Goal: Task Accomplishment & Management: Use online tool/utility

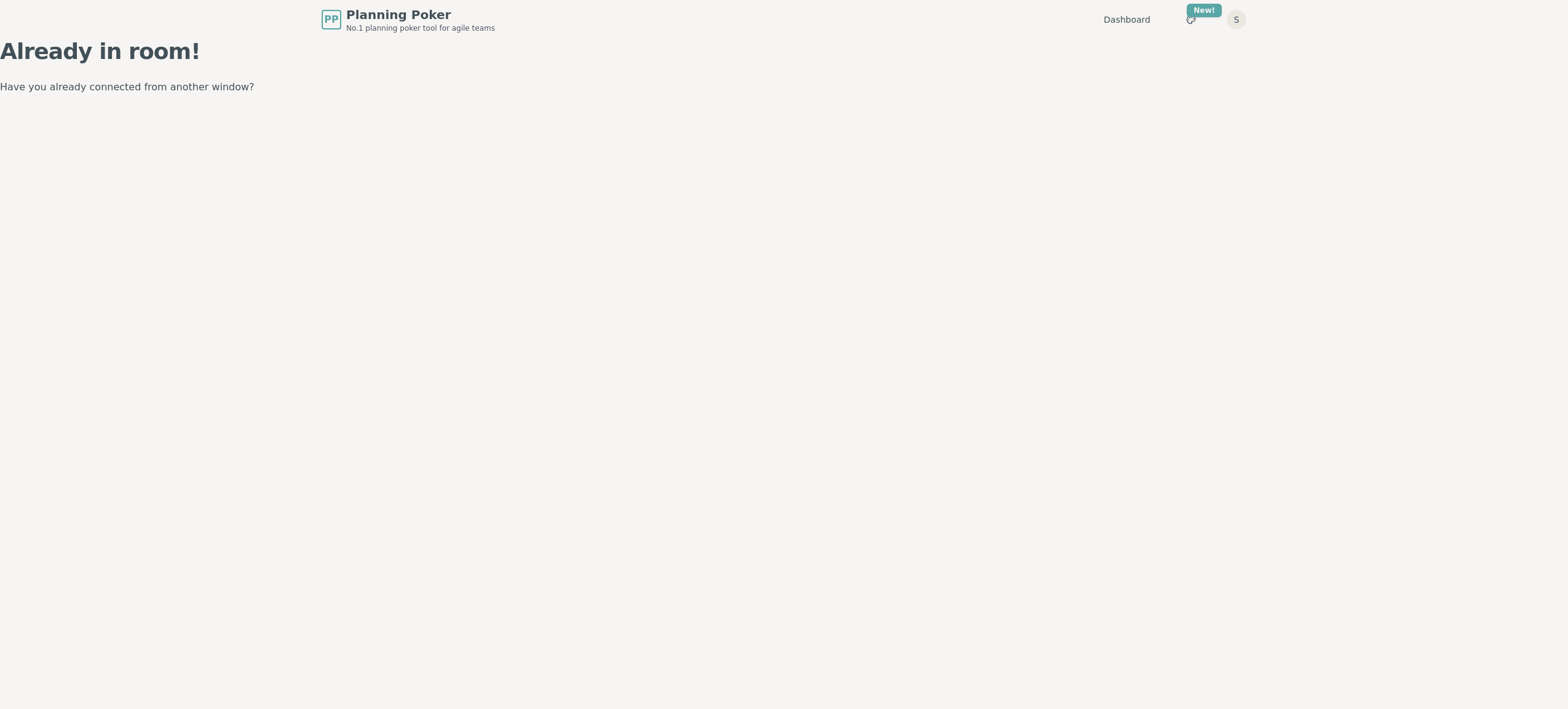
drag, startPoint x: 1360, startPoint y: 321, endPoint x: 1170, endPoint y: 304, distance: 190.8
click at [1355, 328] on div "PP Planning Poker No.1 planning poker tool for agile teams Dashboard Toggle the…" at bounding box center [784, 354] width 1568 height 709
click at [453, 165] on div at bounding box center [784, 363] width 799 height 648
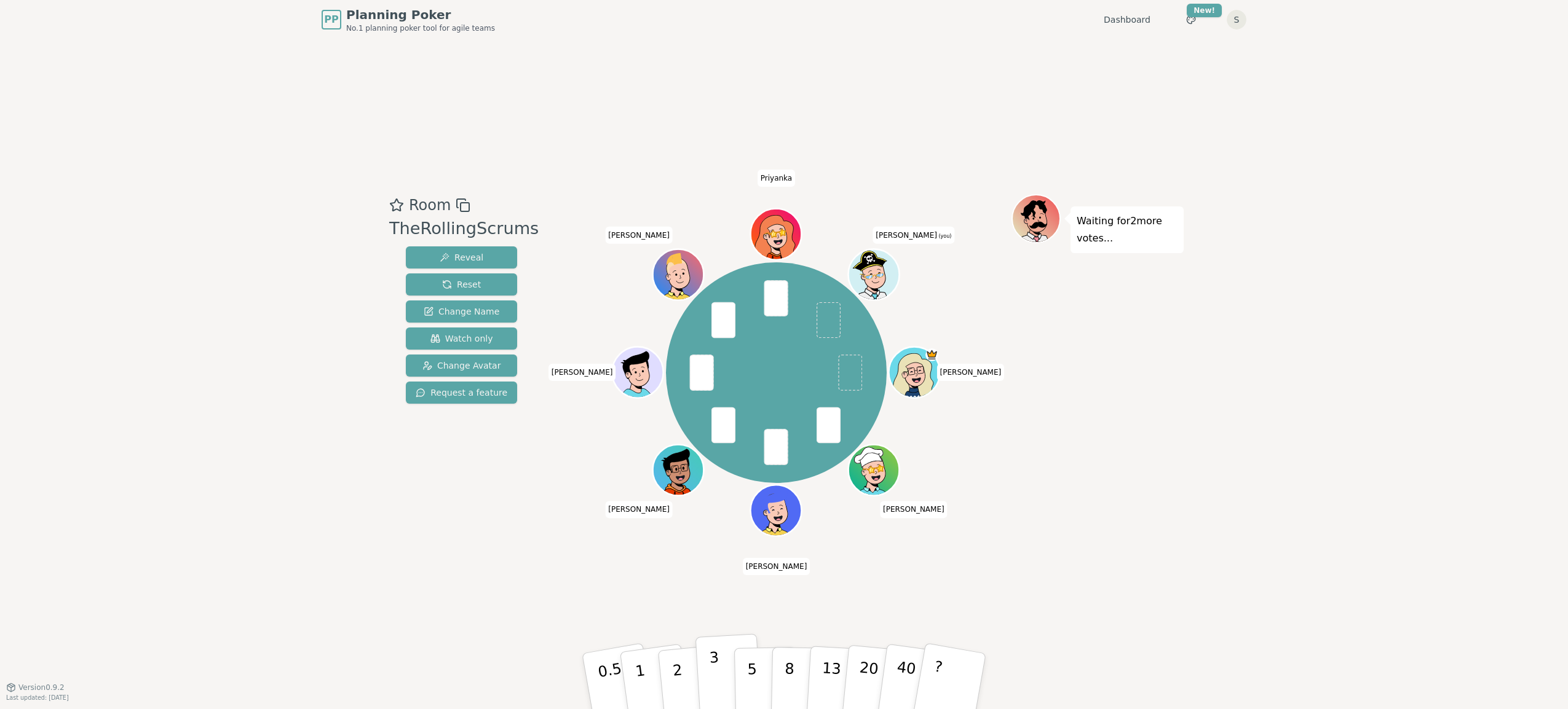
click at [723, 674] on button "3" at bounding box center [729, 681] width 67 height 96
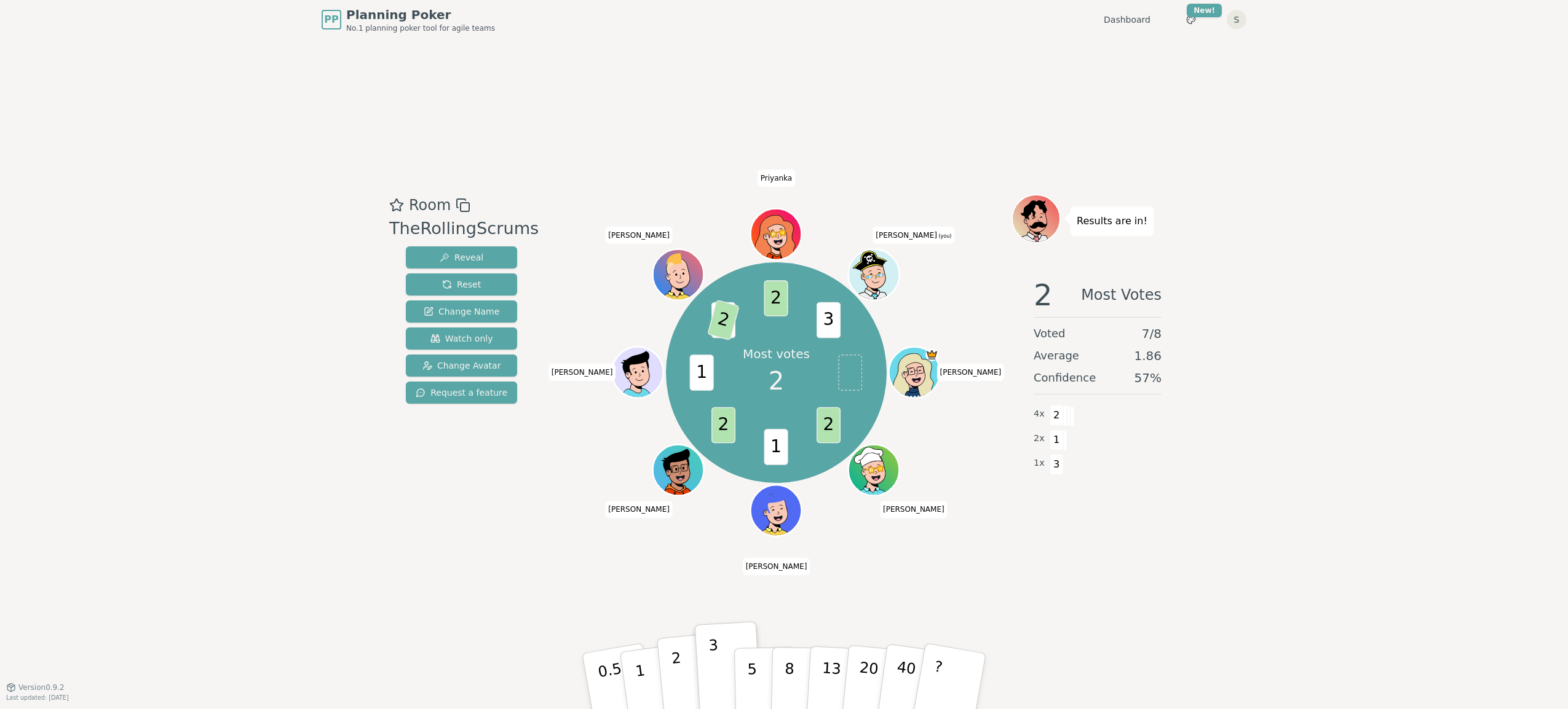
click at [681, 663] on button "2" at bounding box center [691, 682] width 70 height 98
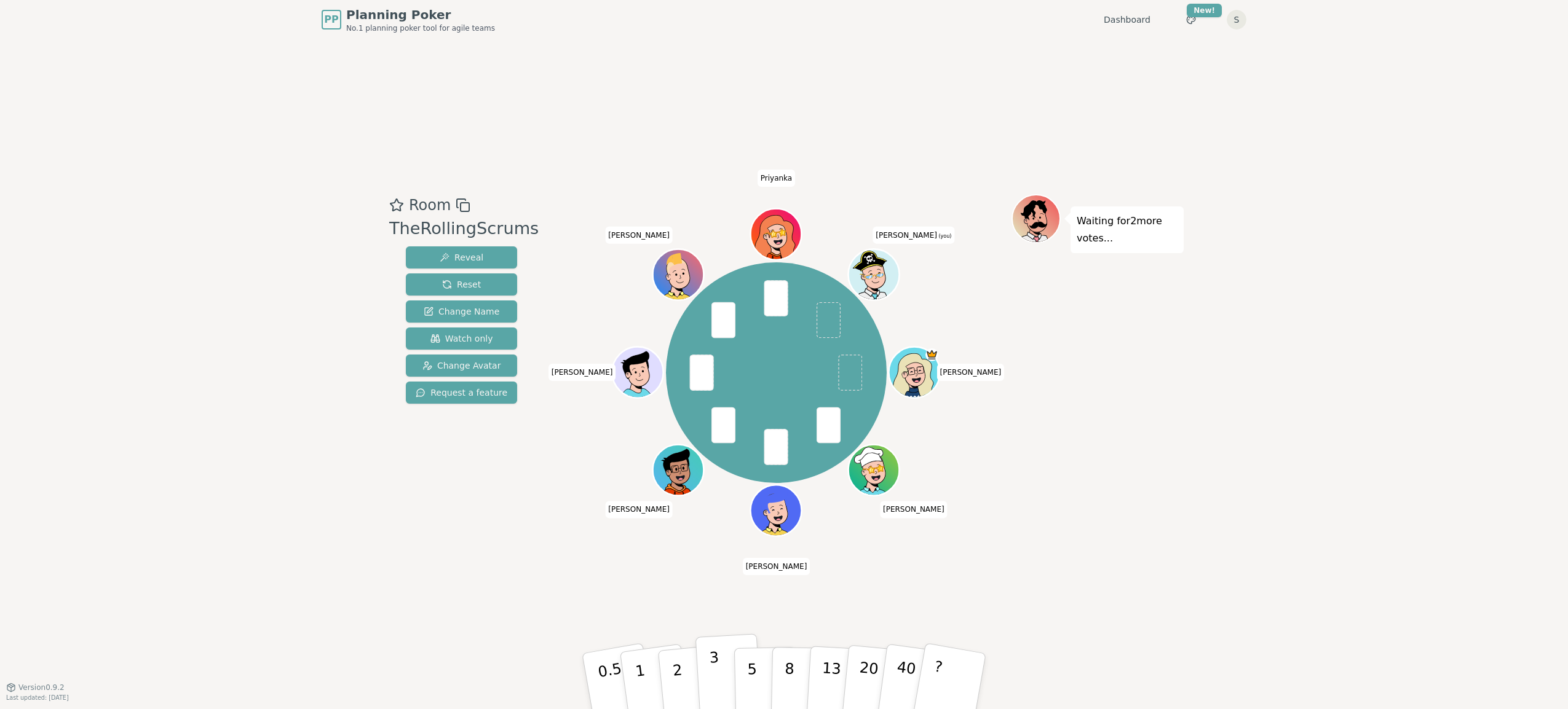
click at [710, 665] on p "3" at bounding box center [715, 682] width 14 height 67
click at [681, 671] on button "2" at bounding box center [691, 682] width 70 height 98
click at [720, 678] on button "3" at bounding box center [729, 681] width 67 height 96
click at [646, 661] on button "1" at bounding box center [655, 681] width 73 height 100
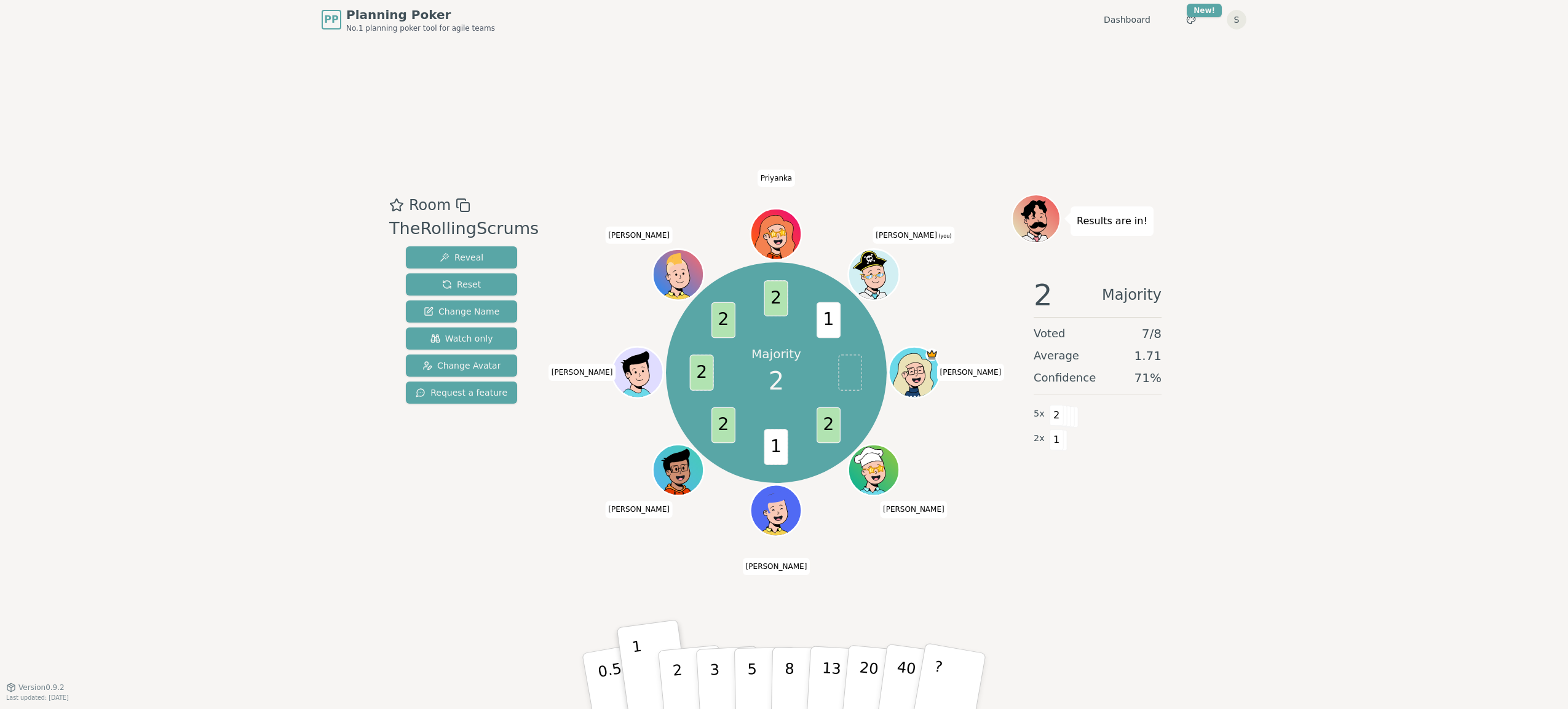
drag, startPoint x: 720, startPoint y: 601, endPoint x: 712, endPoint y: 606, distance: 9.4
click at [720, 601] on div "Room TheRollingScrums Reveal Reset Change Name Watch only Change Avatar Request…" at bounding box center [784, 363] width 799 height 648
click at [683, 671] on button "2" at bounding box center [691, 682] width 70 height 98
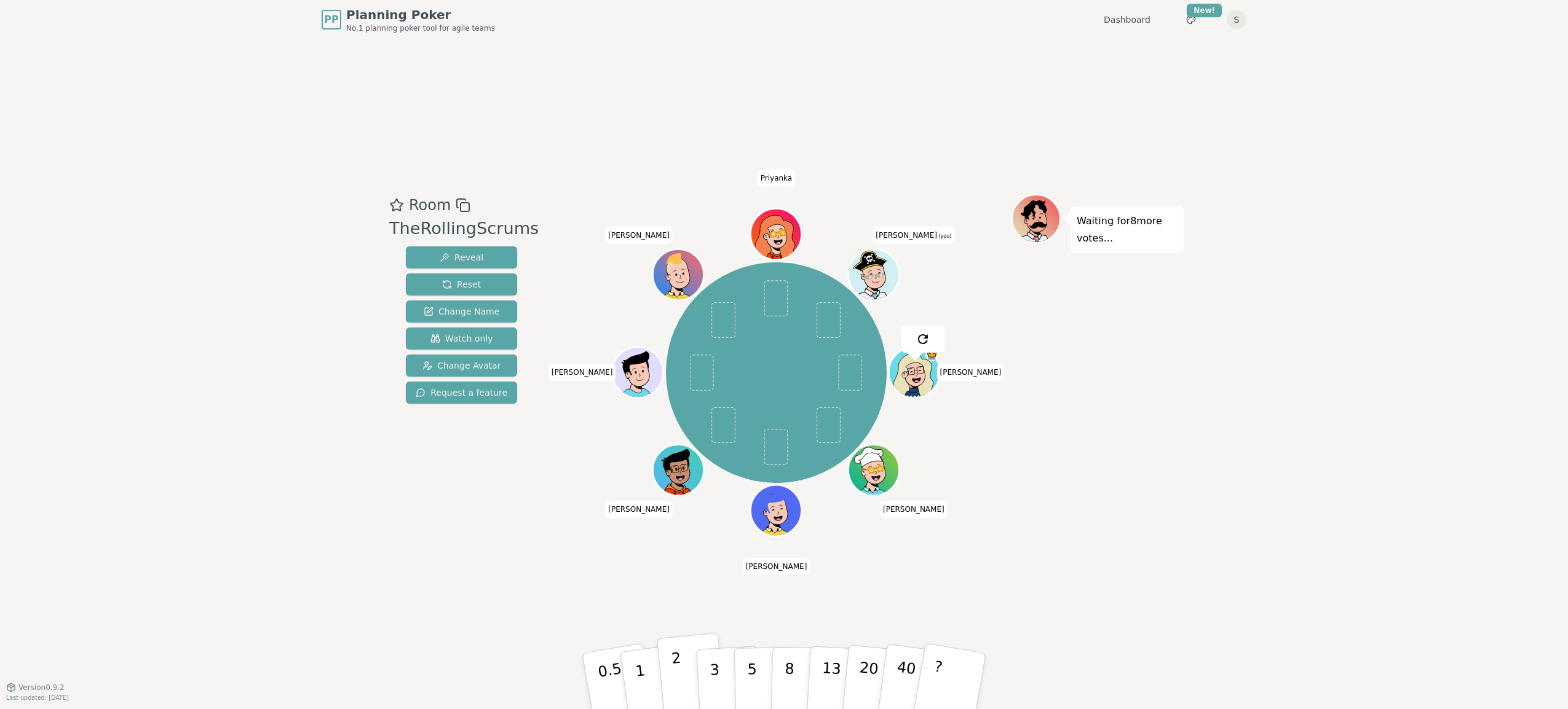
click at [677, 670] on p "2" at bounding box center [678, 683] width 16 height 67
drag, startPoint x: 1370, startPoint y: 181, endPoint x: 1332, endPoint y: 0, distance: 184.9
click at [1370, 181] on div "PP Planning Poker No.1 planning poker tool for agile teams Dashboard Toggle the…" at bounding box center [784, 354] width 1568 height 709
click at [688, 674] on button "2" at bounding box center [691, 682] width 70 height 98
click at [248, 491] on div "PP Planning Poker No.1 planning poker tool for agile teams Dashboard Toggle the…" at bounding box center [784, 354] width 1568 height 709
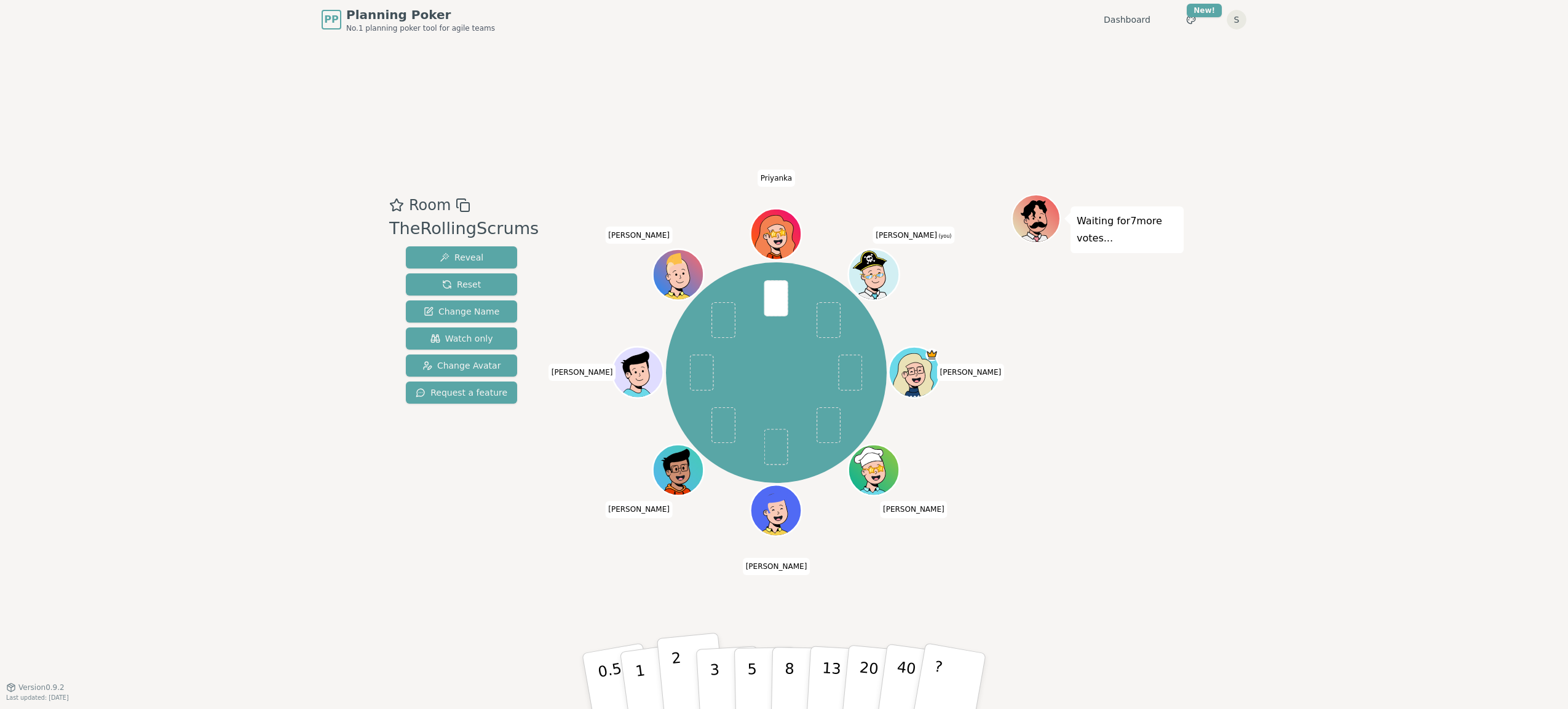
click at [670, 684] on button "2" at bounding box center [691, 682] width 70 height 98
click at [645, 685] on p "1" at bounding box center [642, 683] width 18 height 67
click at [667, 674] on button "2" at bounding box center [691, 682] width 70 height 98
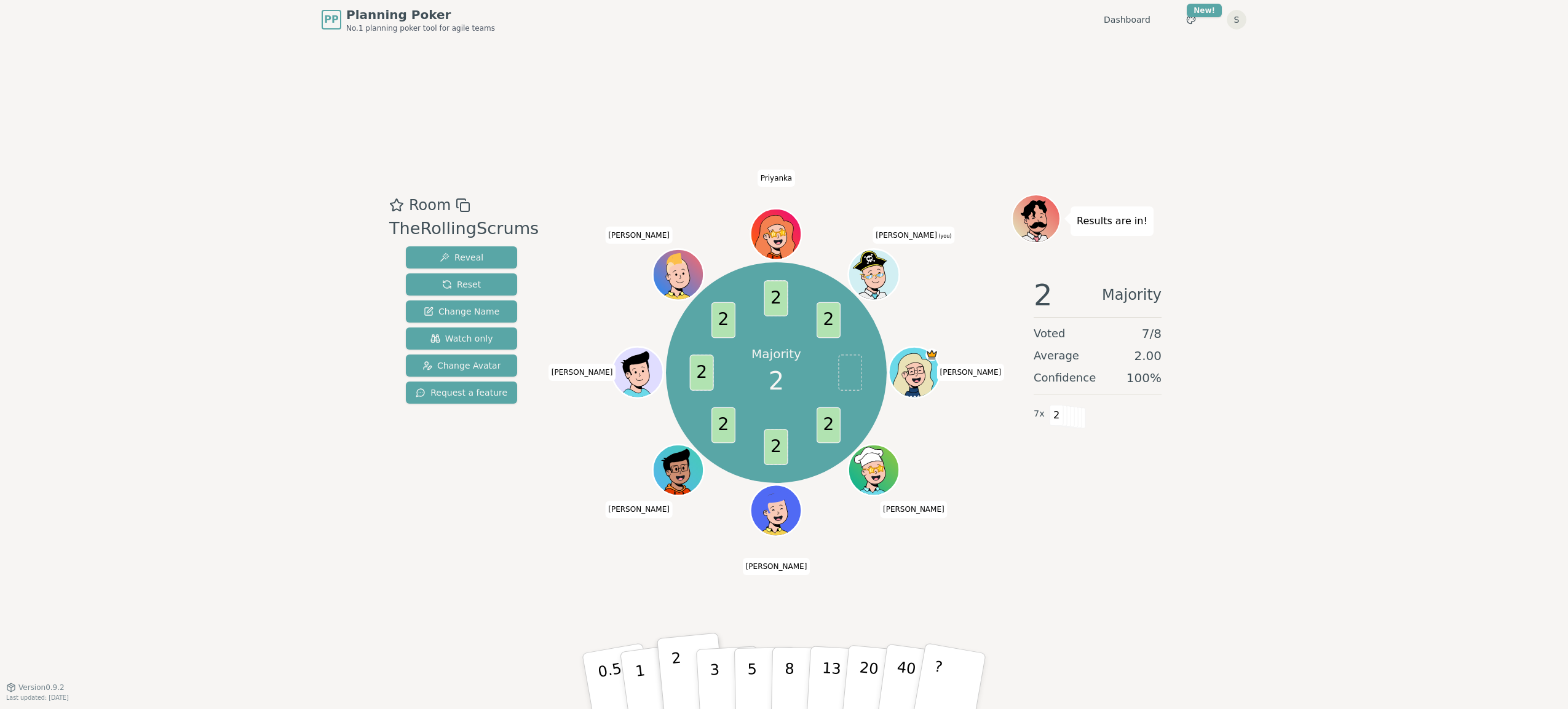
click at [677, 671] on p "2" at bounding box center [678, 683] width 16 height 67
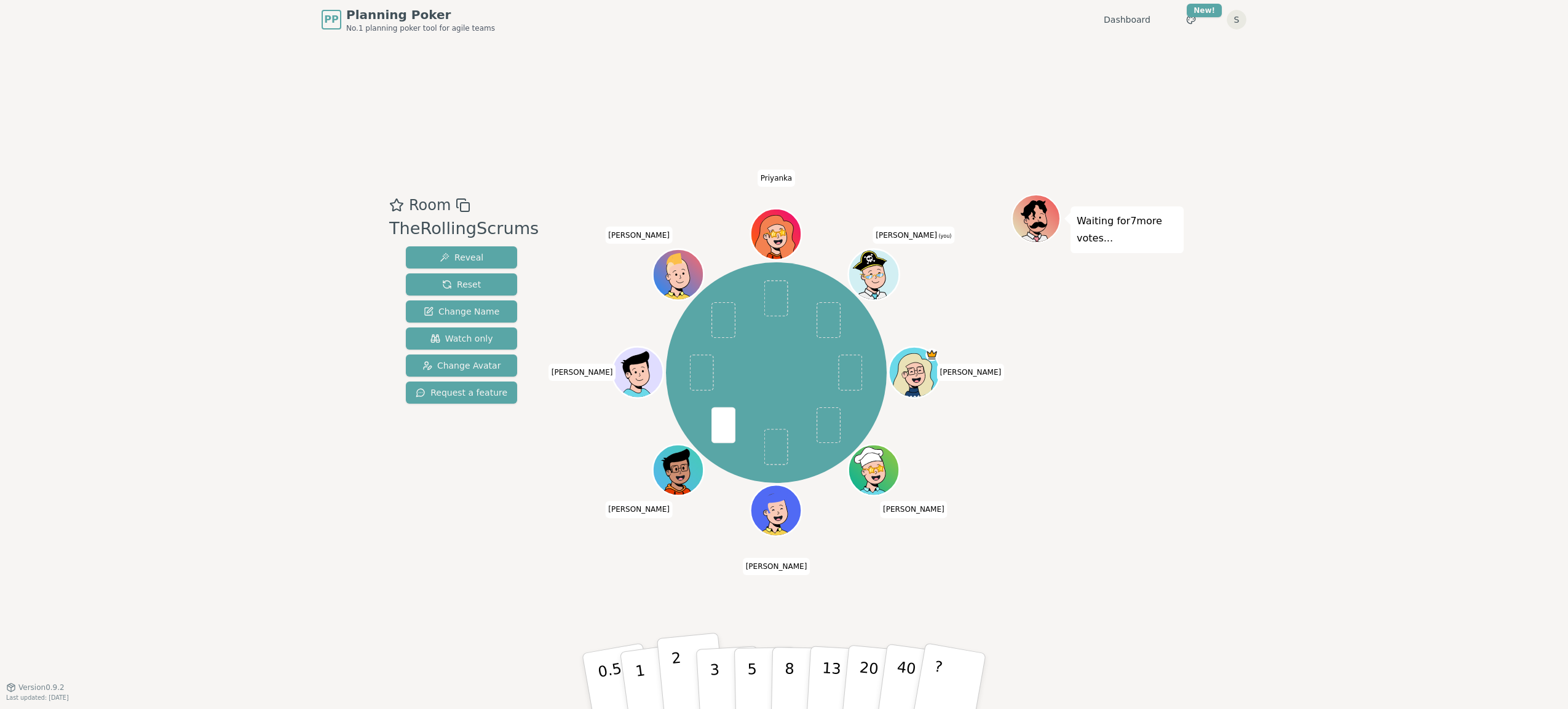
click at [673, 686] on button "2" at bounding box center [691, 682] width 70 height 98
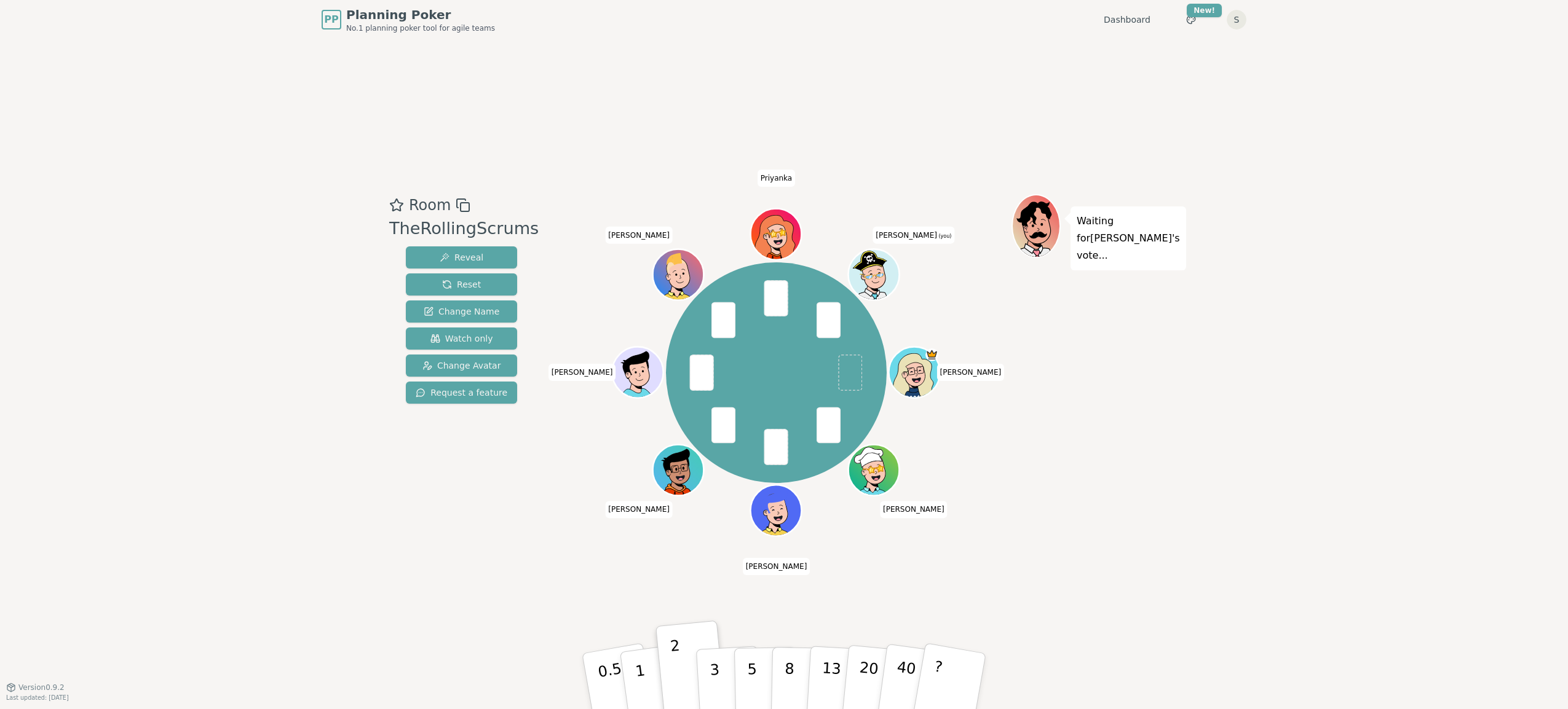
click at [856, 608] on div "Room TheRollingScrums Reveal Reset Change Name Watch only Change Avatar Request…" at bounding box center [784, 363] width 799 height 648
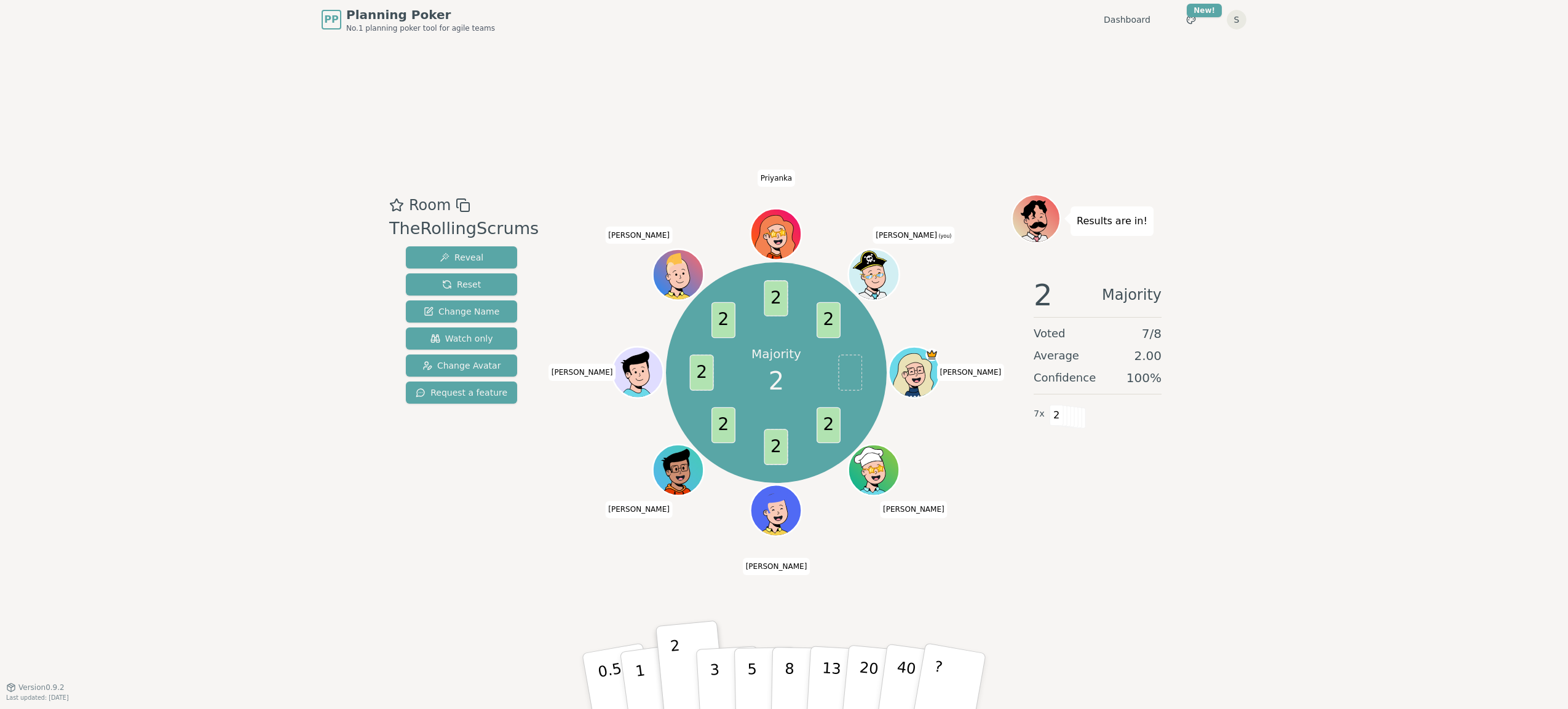
click at [656, 584] on div "Room TheRollingScrums Reveal Reset Change Name Watch only Change Avatar Request…" at bounding box center [784, 363] width 799 height 648
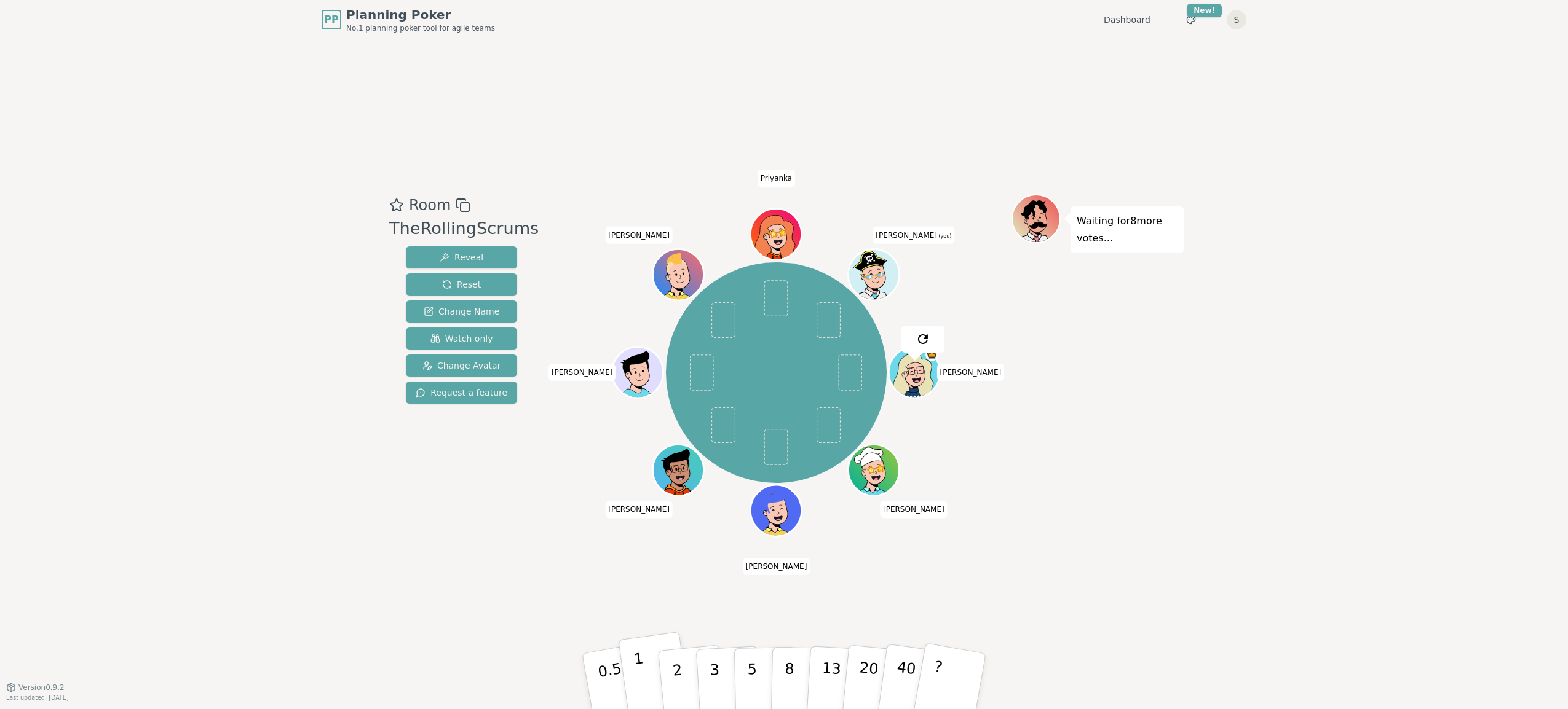
click at [645, 690] on button "1" at bounding box center [655, 681] width 73 height 100
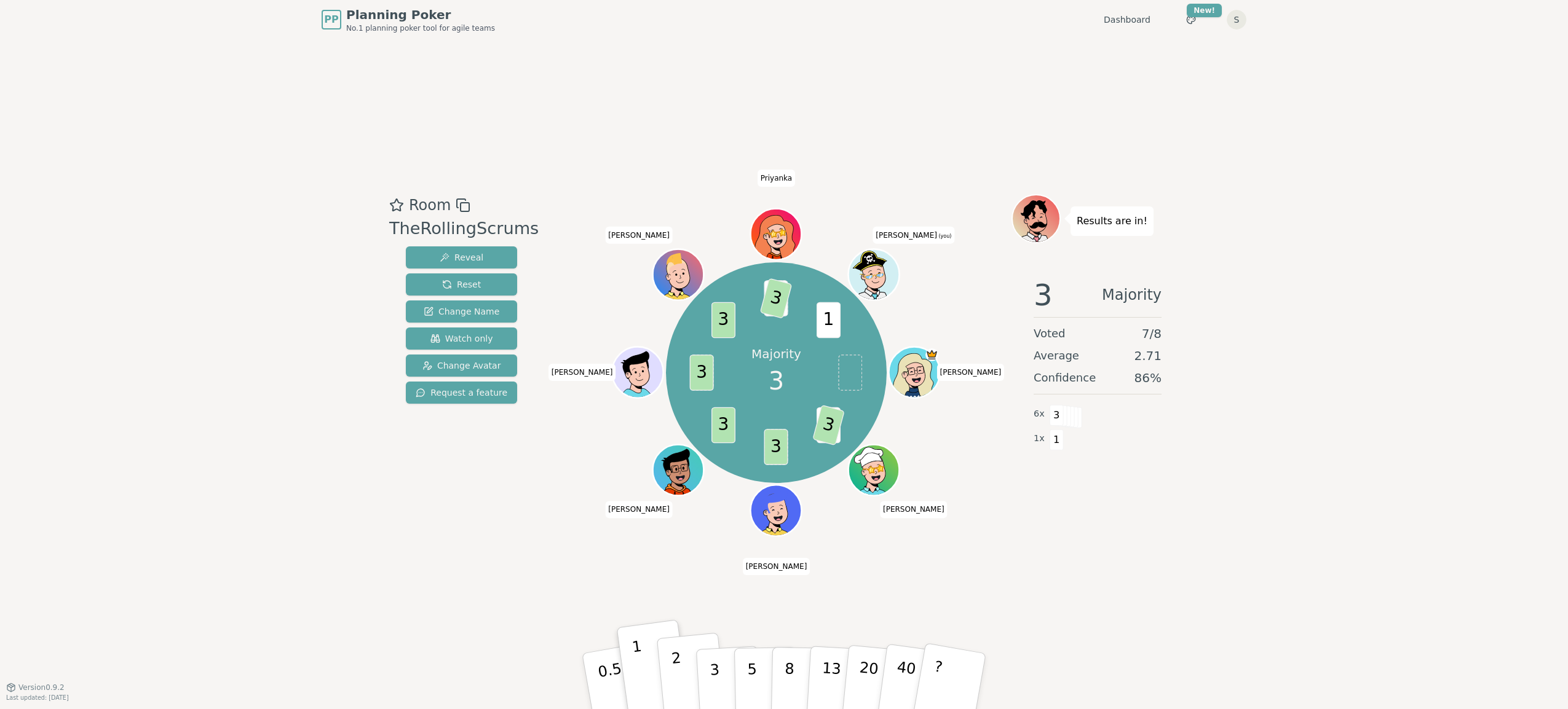
click at [677, 674] on p "2" at bounding box center [678, 683] width 16 height 67
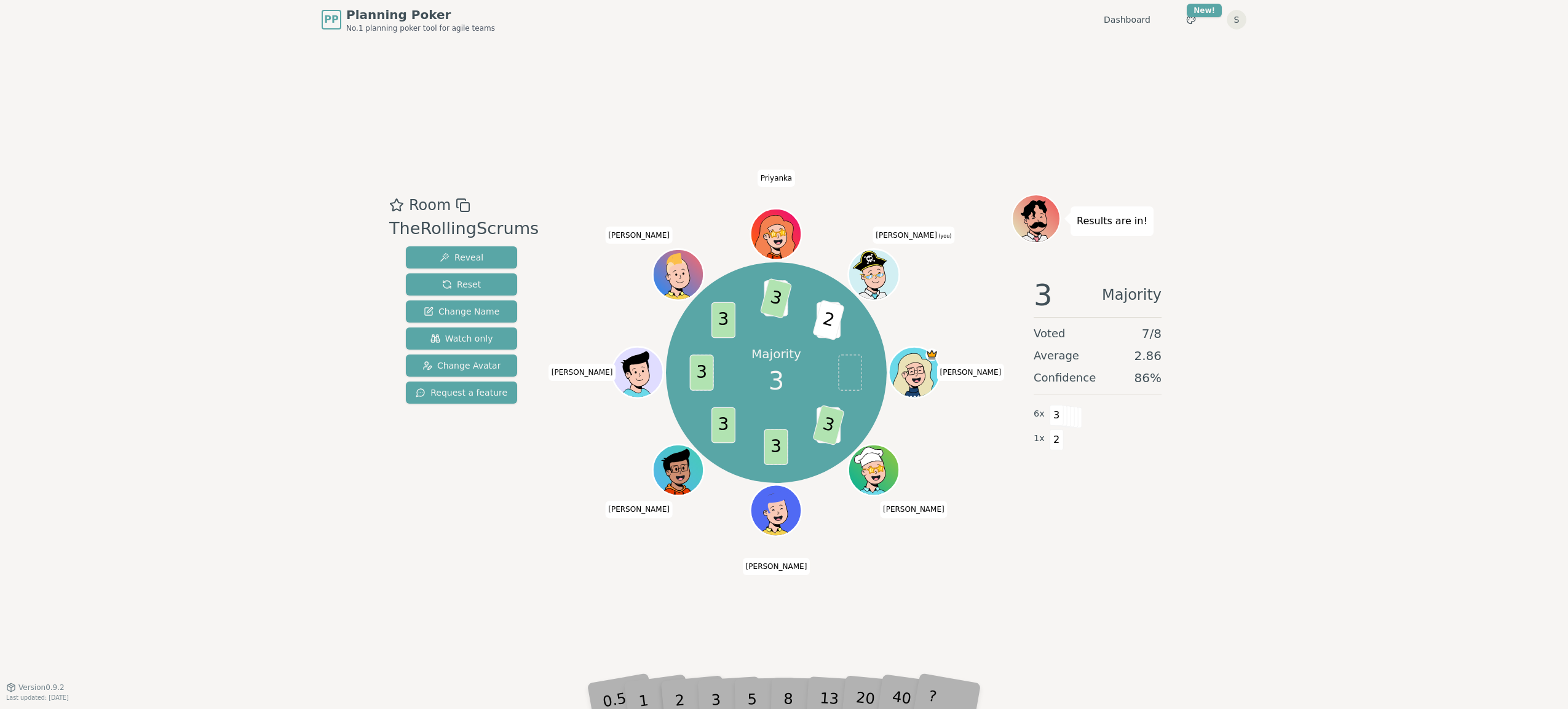
click at [668, 623] on div "Room TheRollingScrums Reveal Reset Change Name Watch only Change Avatar Request…" at bounding box center [784, 363] width 799 height 648
click at [720, 687] on div "3" at bounding box center [728, 681] width 39 height 45
click at [717, 686] on div "3" at bounding box center [728, 681] width 39 height 45
click at [1025, 708] on div "PP Planning Poker No.1 planning poker tool for agile teams Dashboard Toggle the…" at bounding box center [784, 354] width 1568 height 709
